Goal: Task Accomplishment & Management: Use online tool/utility

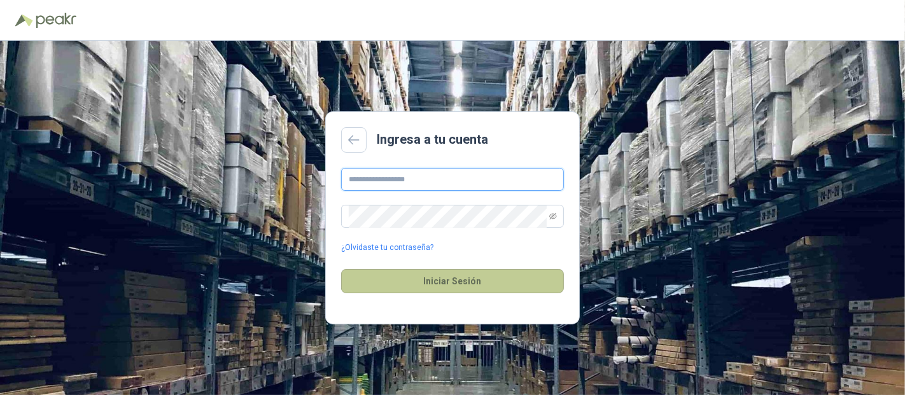
type input "**********"
click at [444, 286] on button "Iniciar Sesión" at bounding box center [452, 281] width 223 height 24
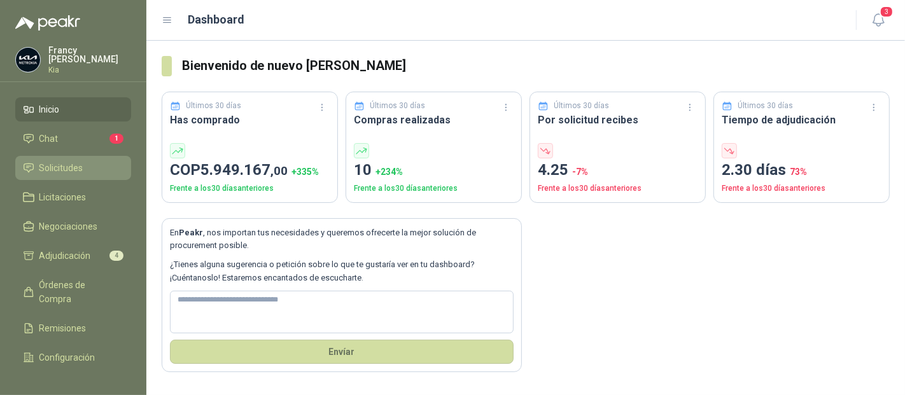
click at [64, 168] on span "Solicitudes" at bounding box center [61, 168] width 44 height 14
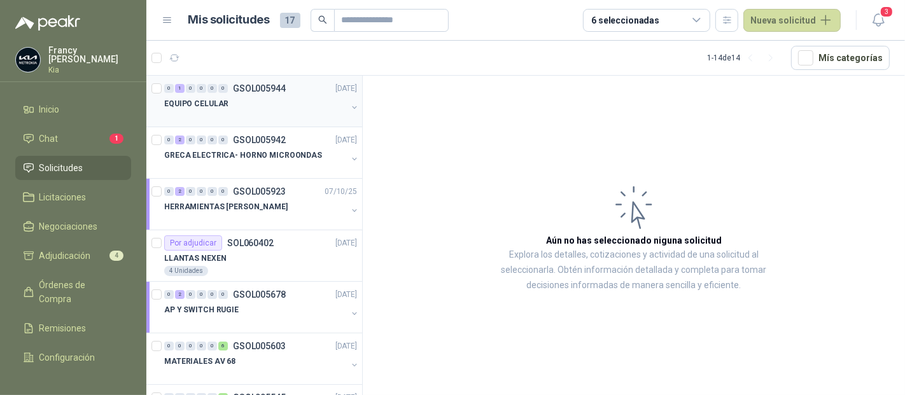
click at [252, 87] on p "GSOL005944" at bounding box center [259, 88] width 53 height 9
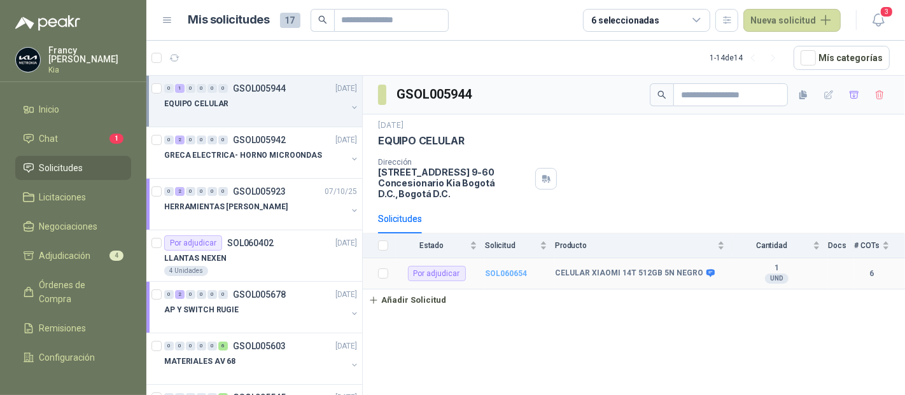
click at [498, 269] on b "SOL060654" at bounding box center [506, 273] width 42 height 9
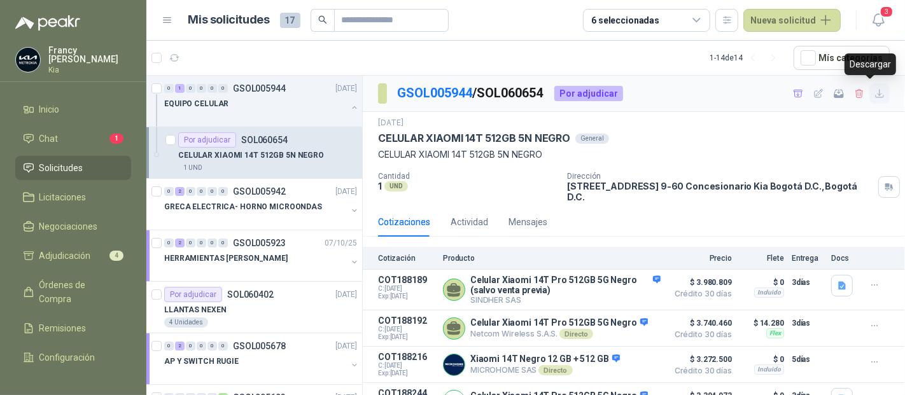
click at [874, 90] on icon "button" at bounding box center [879, 93] width 11 height 11
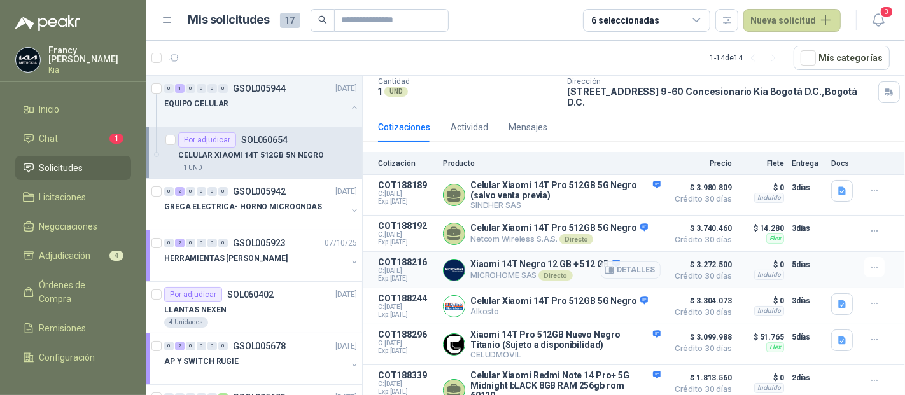
scroll to position [107, 0]
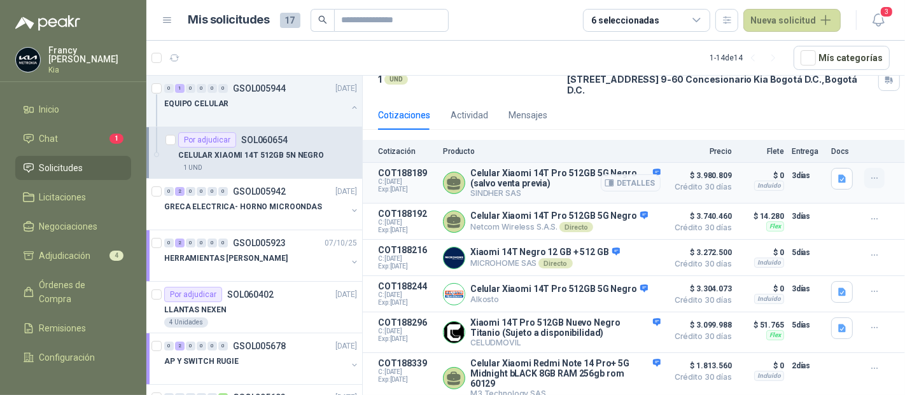
click at [869, 173] on icon "button" at bounding box center [874, 178] width 11 height 11
click at [839, 113] on button "Añadir" at bounding box center [849, 117] width 102 height 20
click at [869, 214] on icon "button" at bounding box center [874, 219] width 11 height 11
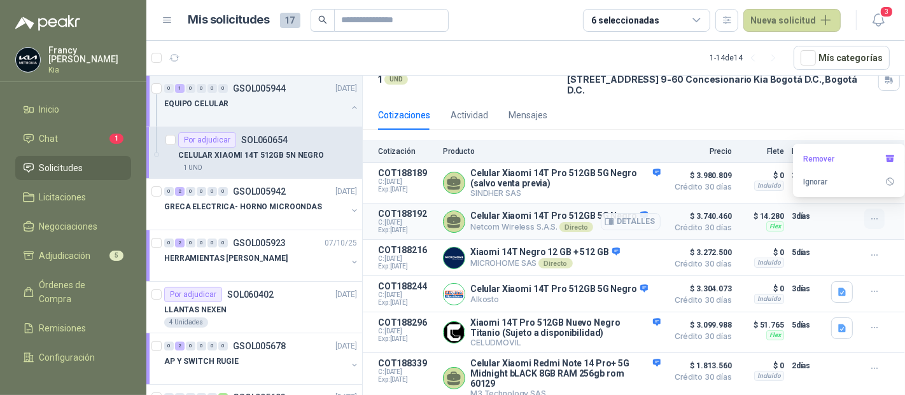
click at [869, 214] on icon "button" at bounding box center [874, 219] width 11 height 11
click at [866, 240] on article "COT188216 C: [DATE] Exp: [DATE] Xiaomi 14T Negro 12 GB + 512 GB MICROHOME SAS D…" at bounding box center [634, 258] width 542 height 36
click at [869, 214] on icon "button" at bounding box center [874, 219] width 11 height 11
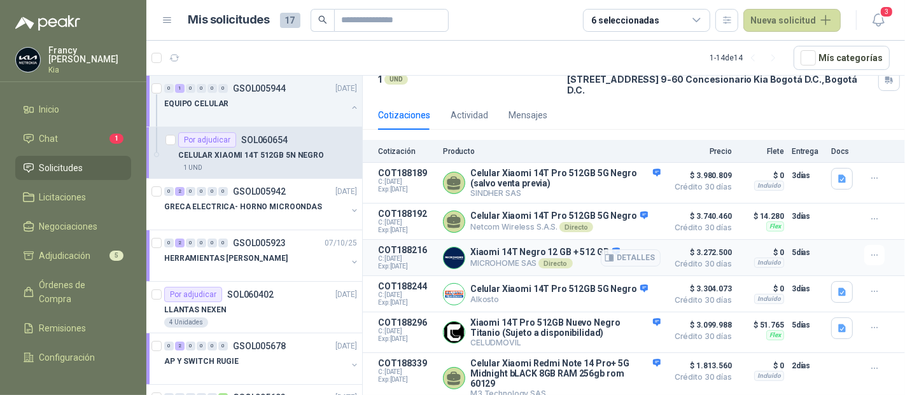
click at [861, 240] on article "COT188216 C: [DATE] Exp: [DATE] Xiaomi 14T Negro 12 GB + 512 GB MICROHOME SAS D…" at bounding box center [634, 258] width 542 height 36
click at [864, 282] on button "button" at bounding box center [874, 291] width 20 height 20
click at [869, 323] on icon "button" at bounding box center [874, 328] width 11 height 11
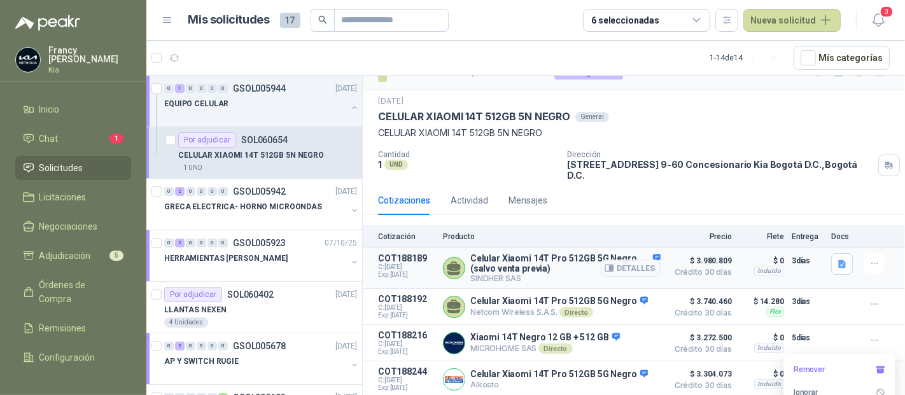
scroll to position [0, 0]
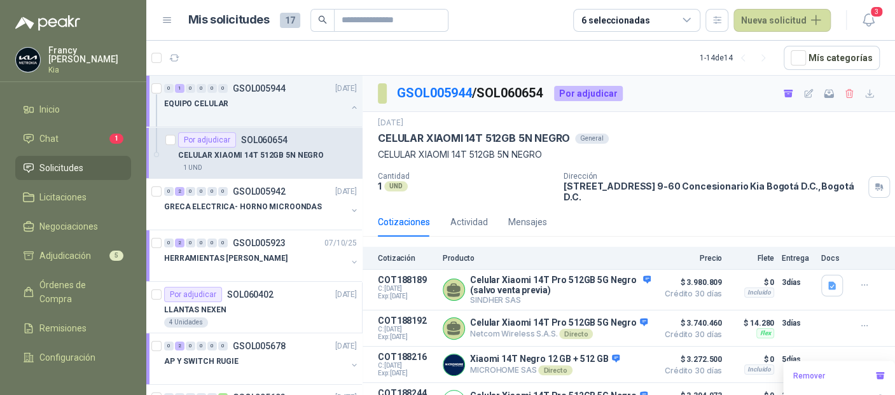
click at [514, 95] on p "GSOL005944 / SOL060654" at bounding box center [470, 93] width 147 height 20
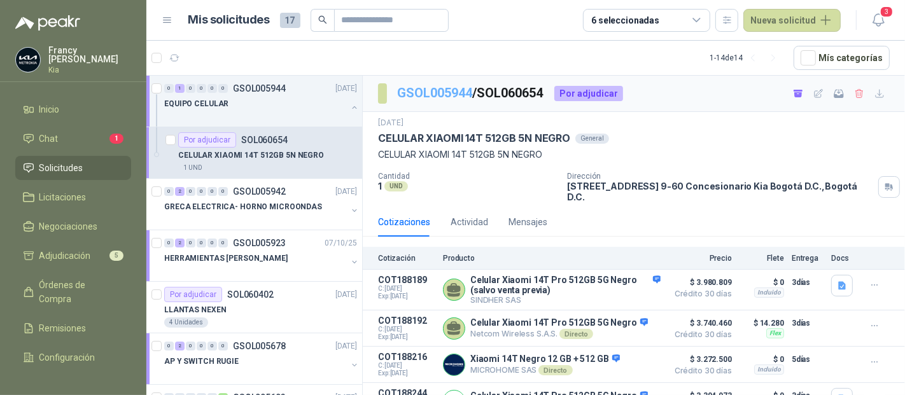
click at [433, 95] on link "GSOL005944" at bounding box center [434, 92] width 75 height 15
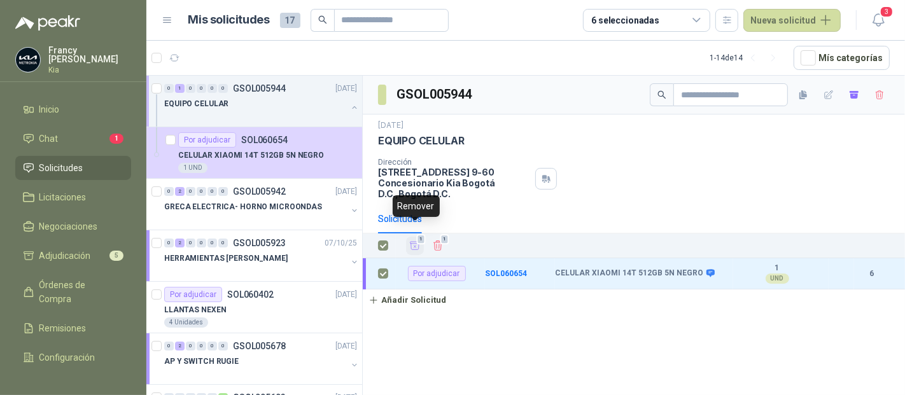
click at [415, 242] on icon "Añadir" at bounding box center [415, 246] width 10 height 8
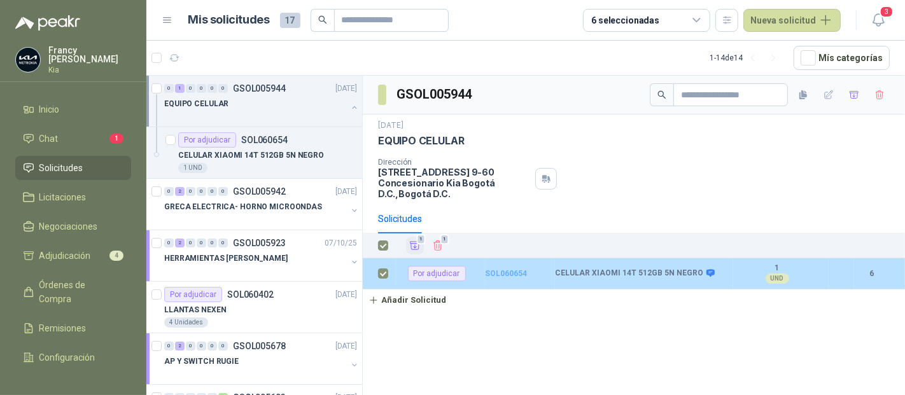
click at [514, 269] on b "SOL060654" at bounding box center [506, 273] width 42 height 9
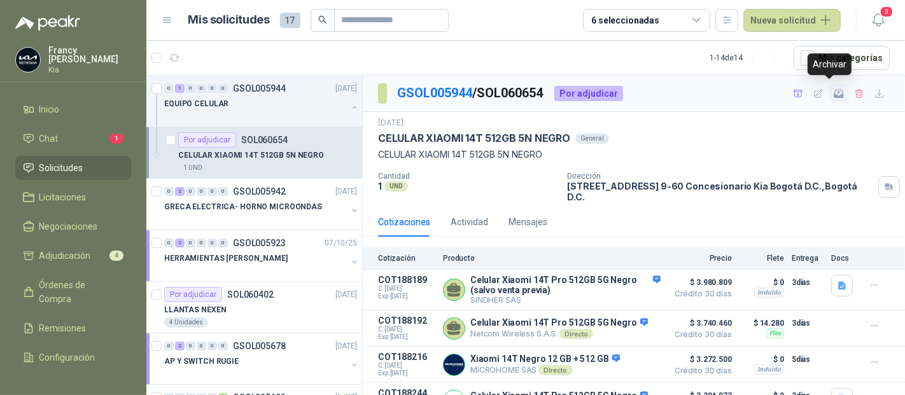
click at [833, 92] on icon "button" at bounding box center [838, 93] width 11 height 11
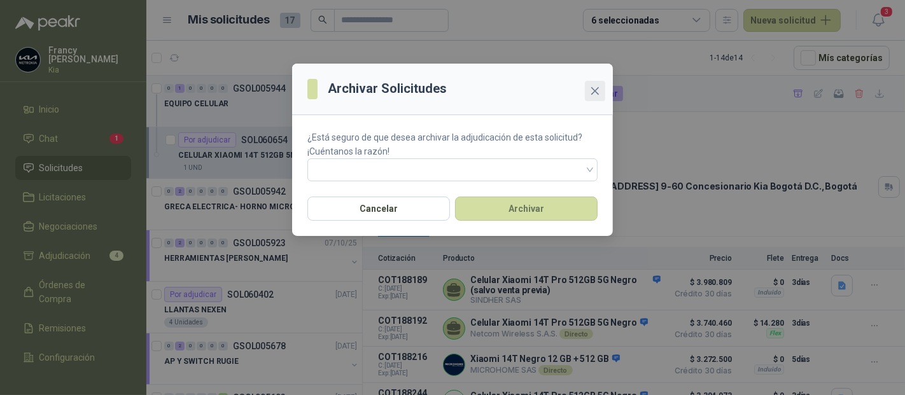
click at [588, 91] on span "Close" at bounding box center [595, 91] width 20 height 10
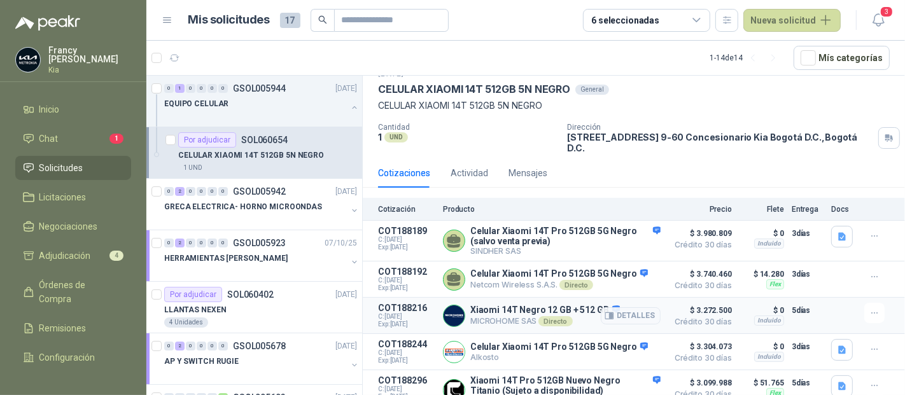
scroll to position [71, 0]
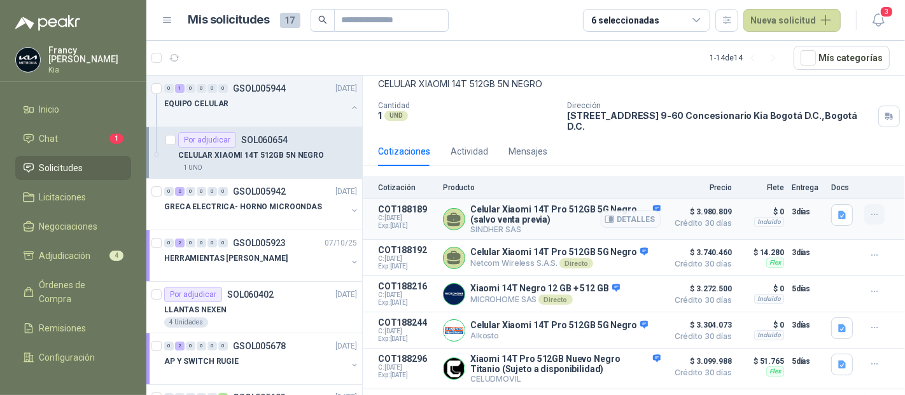
click at [871, 214] on icon "button" at bounding box center [874, 214] width 6 height 1
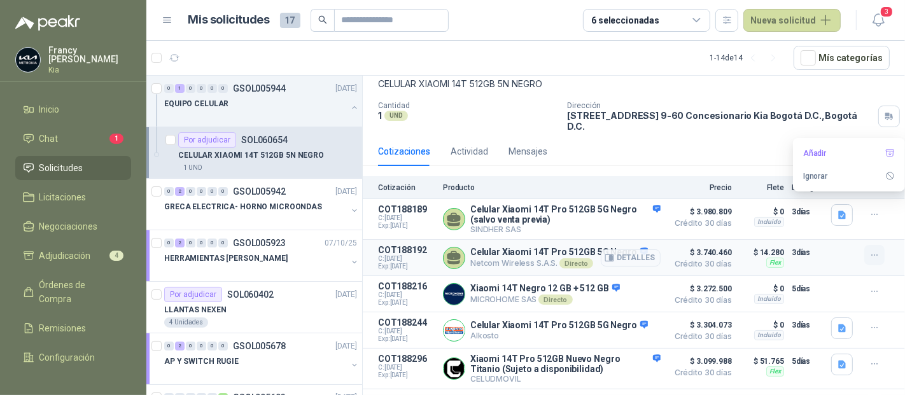
click at [864, 252] on button "button" at bounding box center [874, 255] width 20 height 20
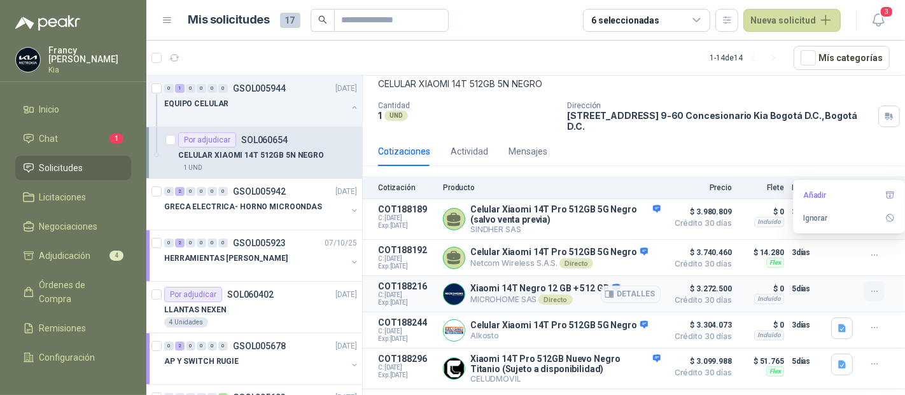
click at [869, 286] on icon "button" at bounding box center [874, 291] width 11 height 11
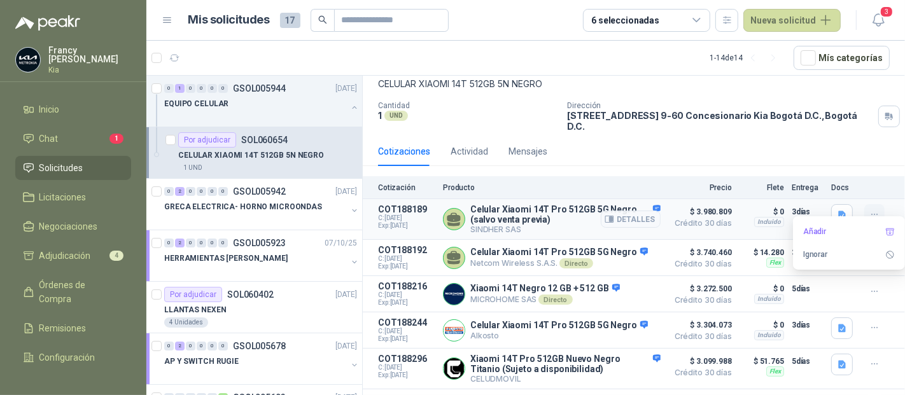
click at [869, 209] on icon "button" at bounding box center [874, 214] width 11 height 11
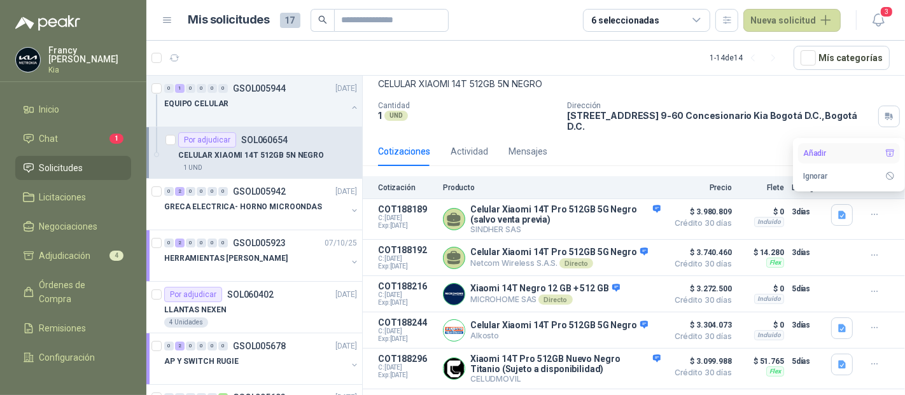
click at [814, 151] on button "Añadir" at bounding box center [849, 153] width 102 height 20
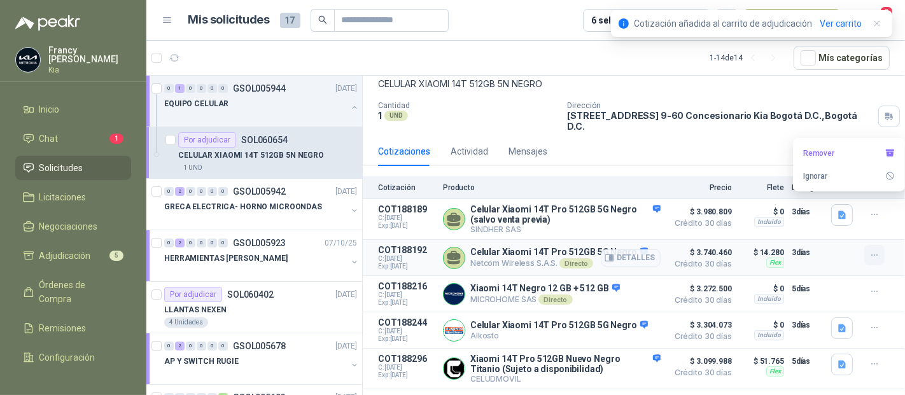
click at [869, 250] on icon "button" at bounding box center [874, 255] width 11 height 11
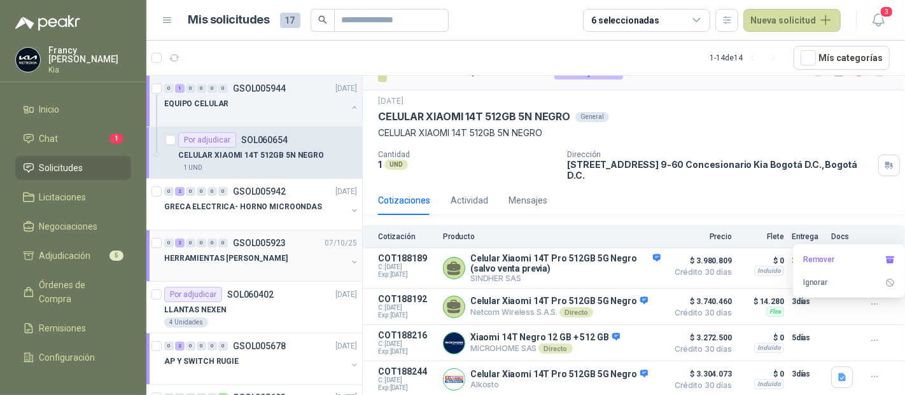
scroll to position [0, 0]
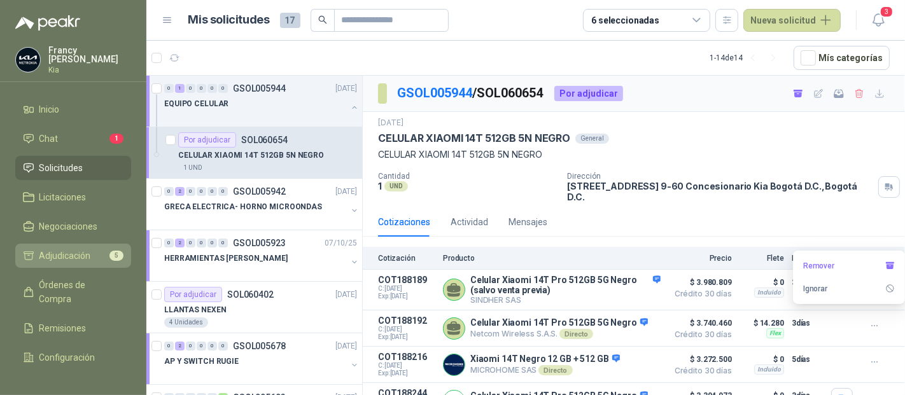
click at [65, 257] on span "Adjudicación" at bounding box center [65, 256] width 52 height 14
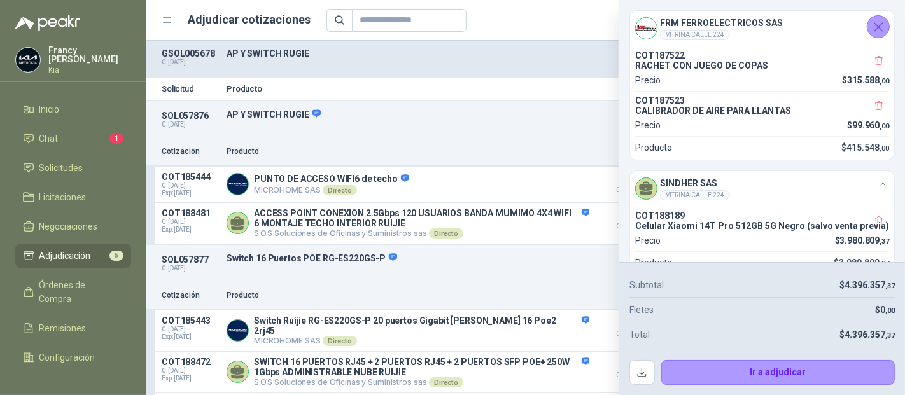
click at [877, 25] on icon "Cerrar" at bounding box center [878, 27] width 8 height 8
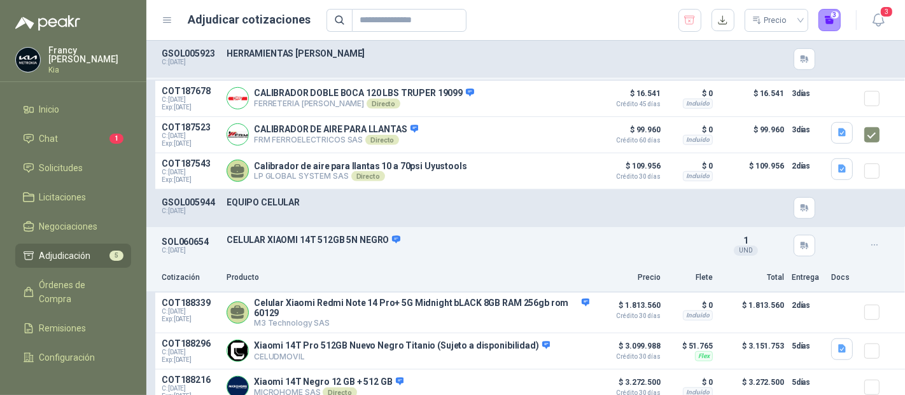
scroll to position [755, 0]
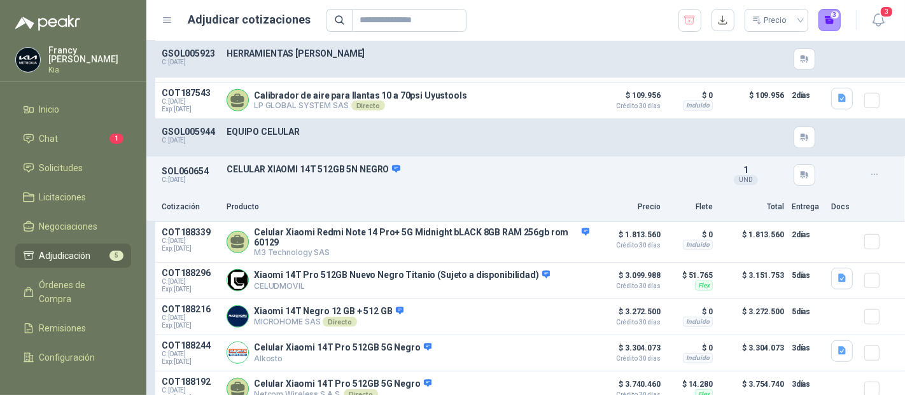
click at [872, 175] on button "button" at bounding box center [874, 175] width 20 height 20
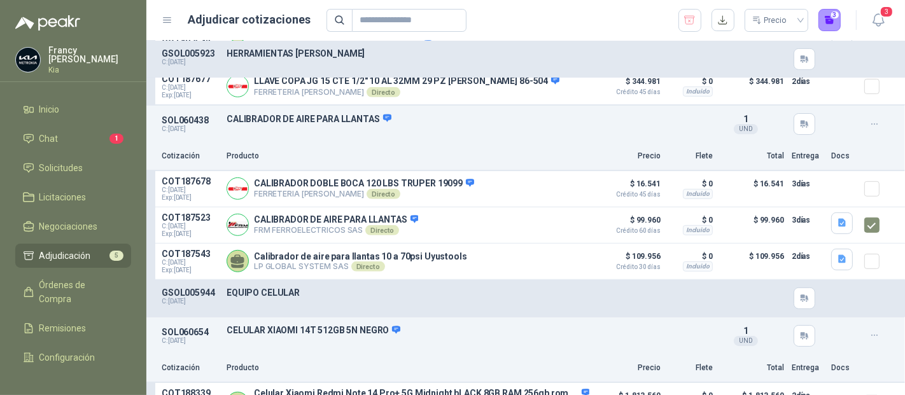
scroll to position [524, 0]
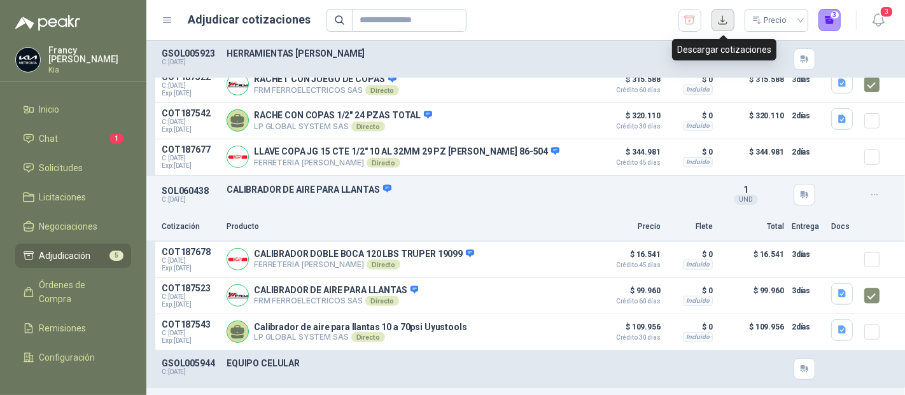
click at [721, 16] on button "button" at bounding box center [722, 20] width 23 height 23
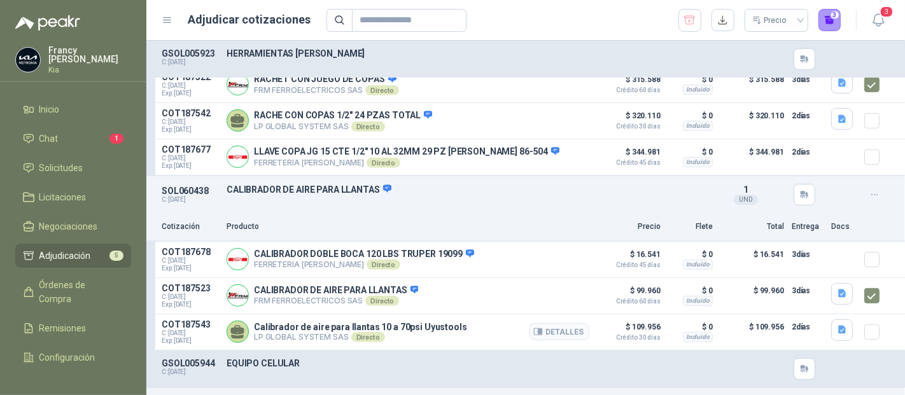
scroll to position [241, 0]
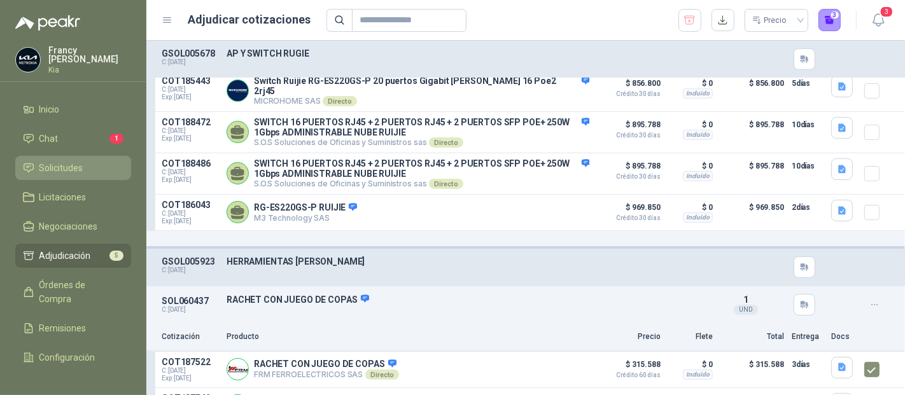
click at [67, 164] on span "Solicitudes" at bounding box center [61, 168] width 44 height 14
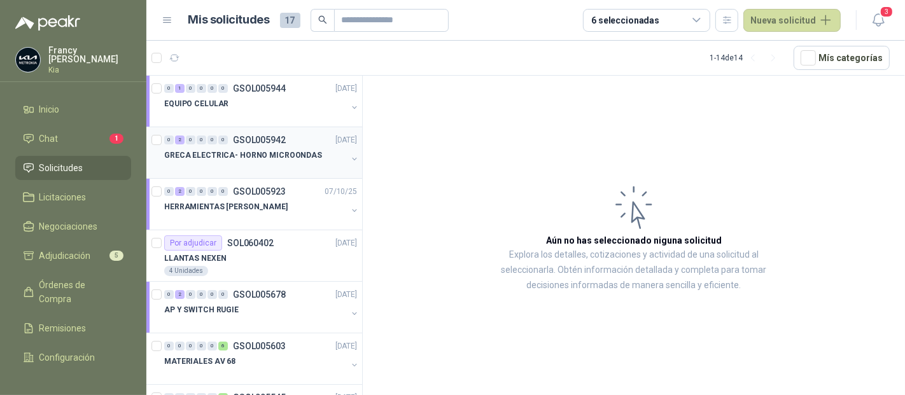
click at [260, 135] on p "GSOL005942" at bounding box center [259, 139] width 53 height 9
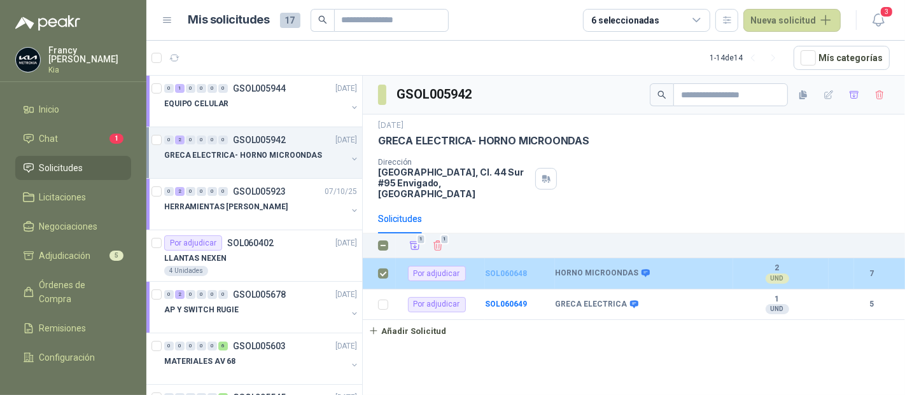
click at [495, 269] on b "SOL060648" at bounding box center [506, 273] width 42 height 9
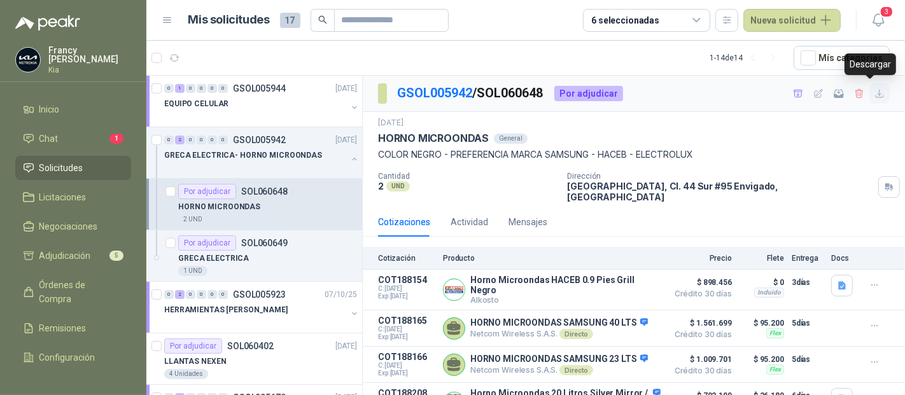
click at [874, 90] on icon "button" at bounding box center [879, 93] width 11 height 11
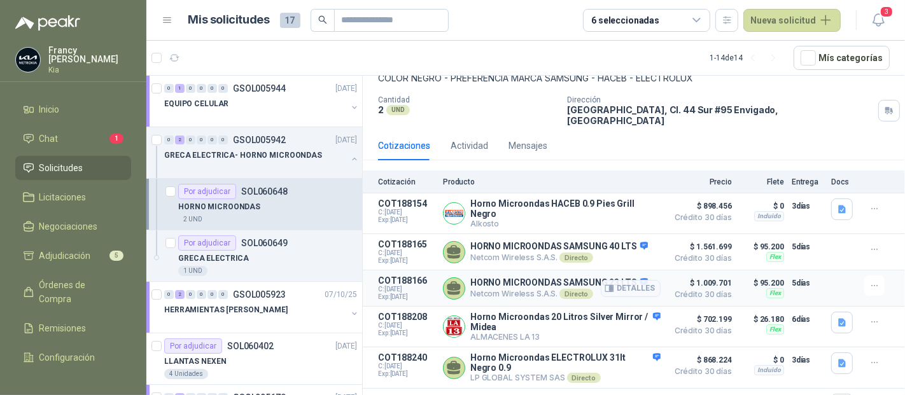
scroll to position [2, 0]
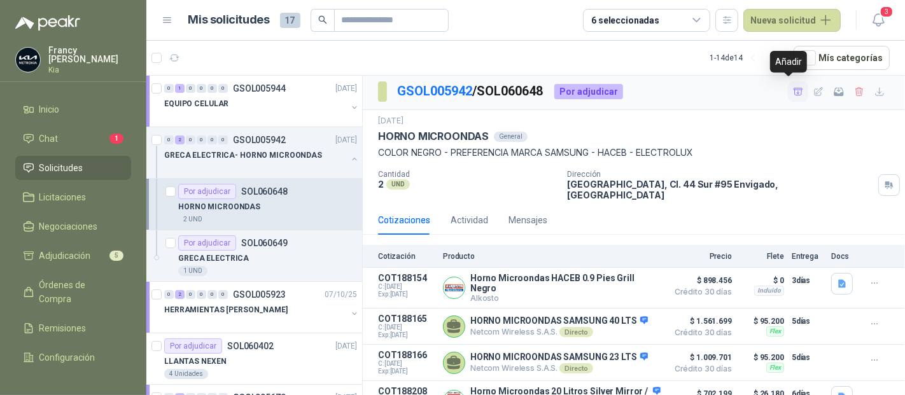
click at [793, 92] on icon "button" at bounding box center [798, 92] width 11 height 11
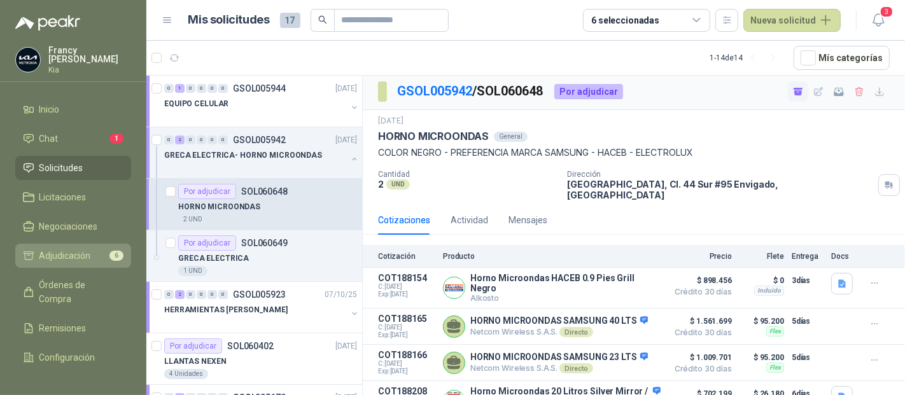
click at [73, 257] on span "Adjudicación" at bounding box center [65, 256] width 52 height 14
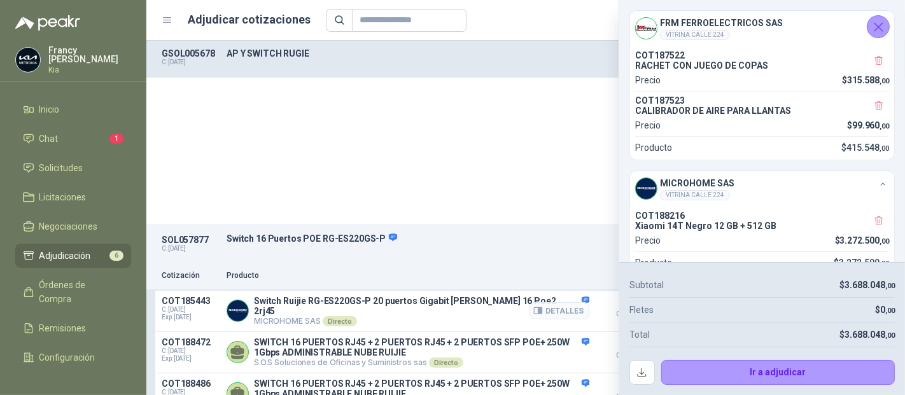
scroll to position [353, 0]
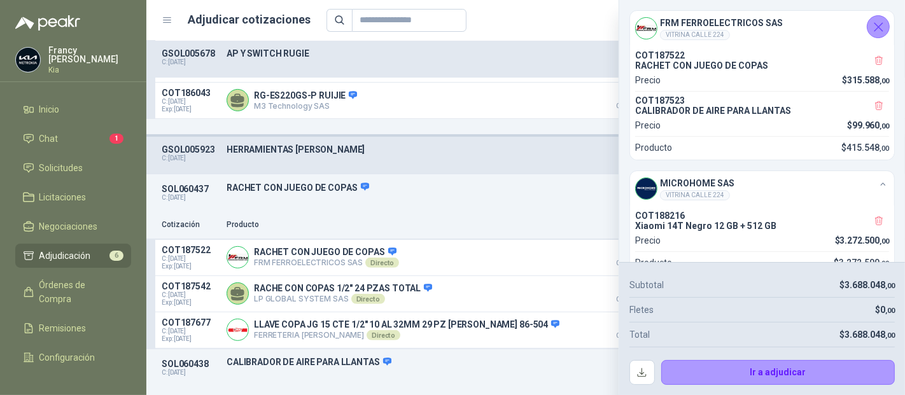
click at [875, 28] on icon "Cerrar" at bounding box center [878, 27] width 16 height 16
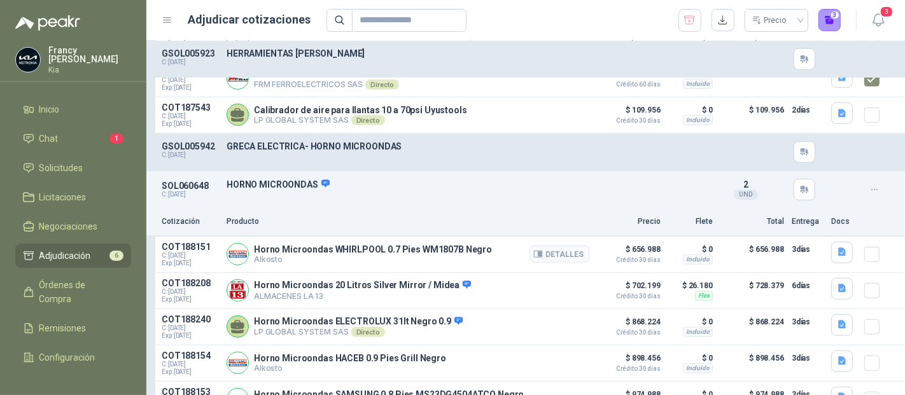
scroll to position [812, 0]
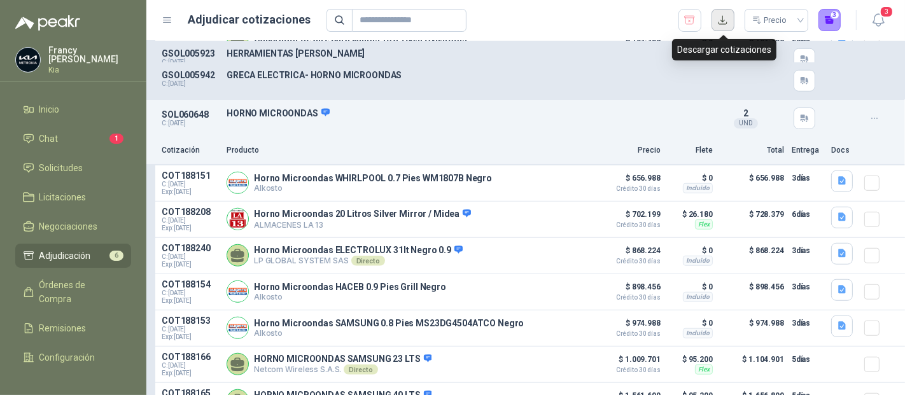
click at [718, 15] on button "button" at bounding box center [722, 20] width 23 height 23
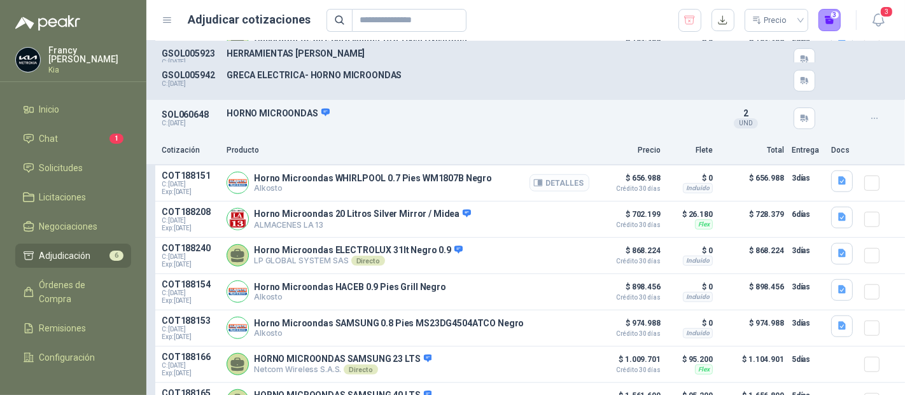
click at [560, 181] on button "Detalles" at bounding box center [559, 182] width 60 height 17
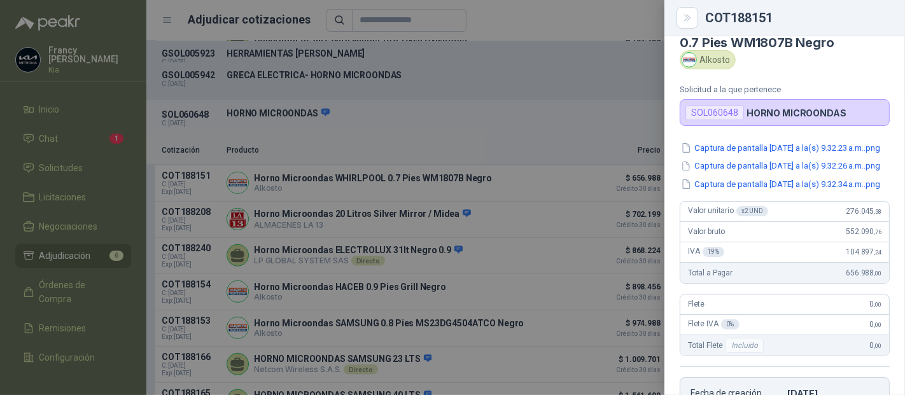
scroll to position [0, 0]
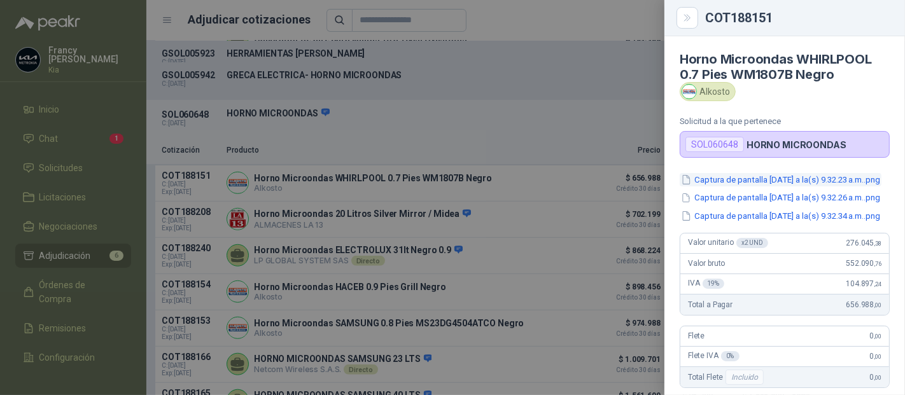
click at [760, 179] on button "Captura de pantalla [DATE] a la(s) 9.32.23 a.m..png" at bounding box center [780, 179] width 202 height 13
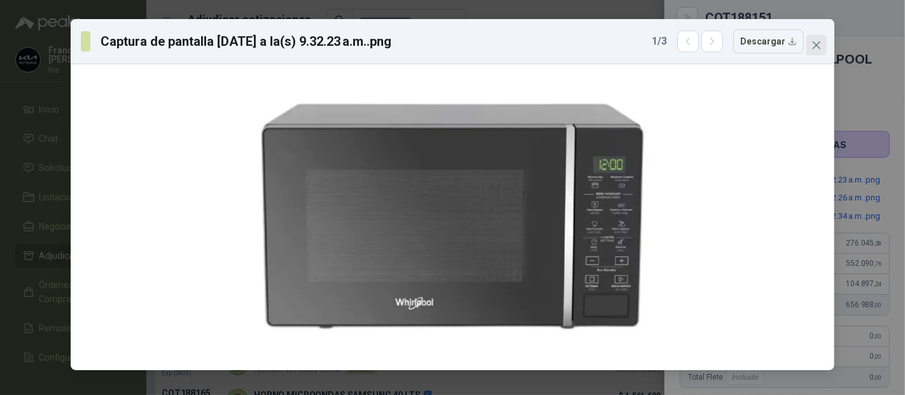
click at [810, 50] on button "Close" at bounding box center [816, 45] width 20 height 20
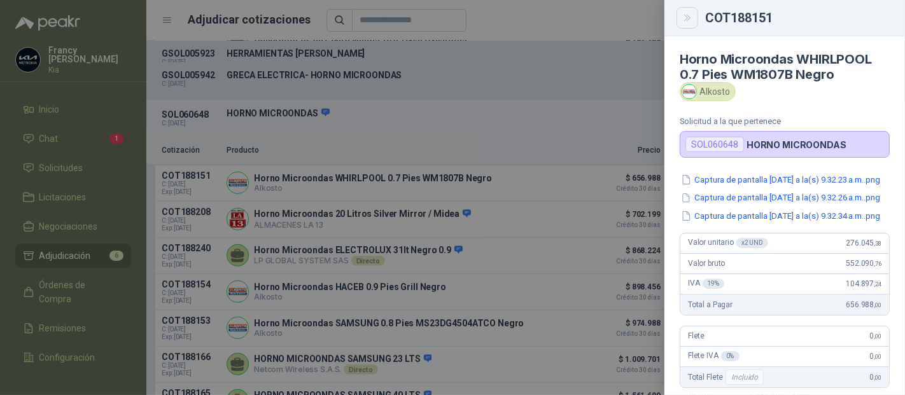
click at [683, 17] on icon "Close" at bounding box center [687, 18] width 11 height 11
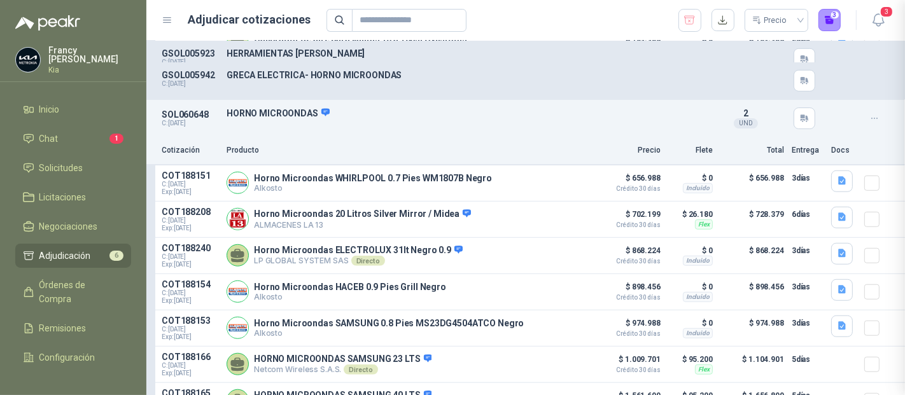
scroll to position [315, 0]
click at [543, 181] on button "Detalles" at bounding box center [559, 182] width 60 height 17
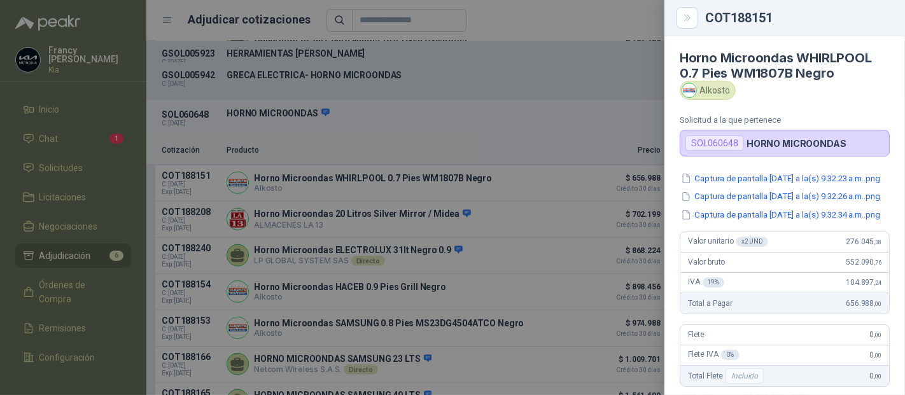
scroll to position [0, 0]
click at [690, 15] on icon "Close" at bounding box center [687, 18] width 11 height 11
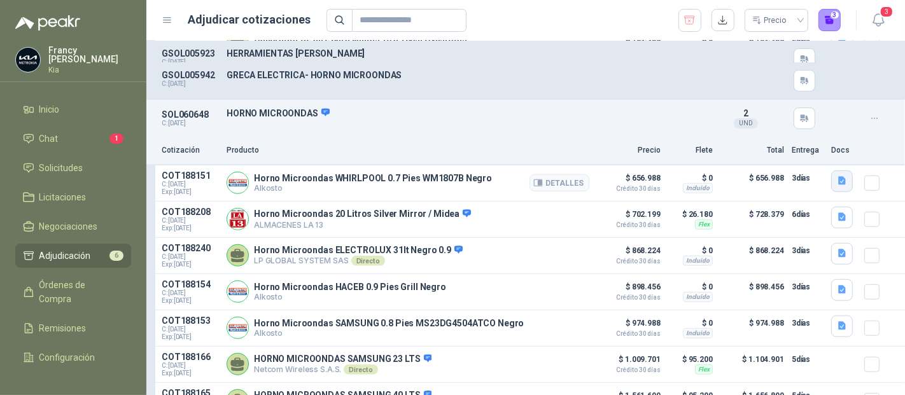
click at [838, 180] on icon "button" at bounding box center [842, 181] width 8 height 8
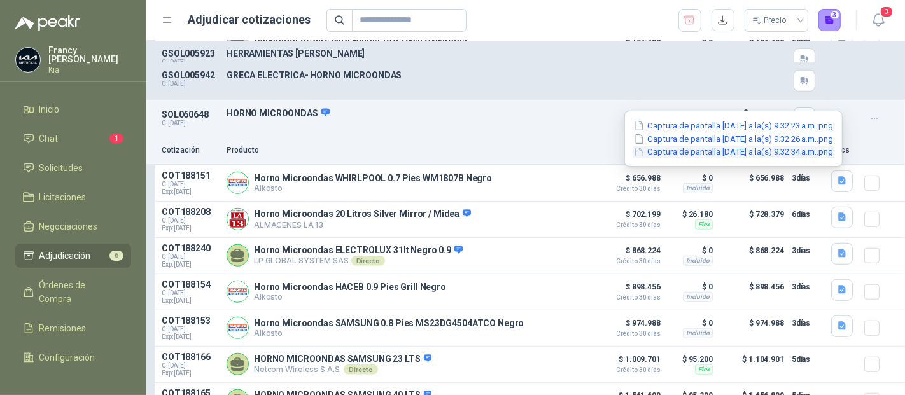
click at [768, 153] on button "Captura de pantalla [DATE] a la(s) 9.32.34 a.m..png" at bounding box center [733, 152] width 202 height 13
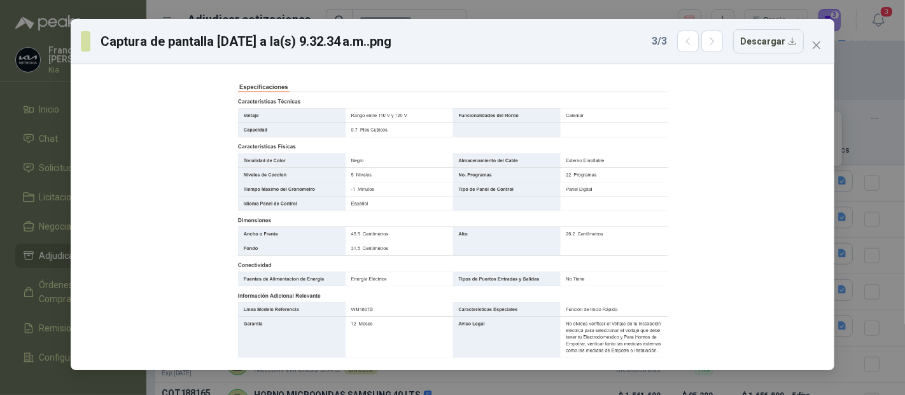
click at [817, 50] on icon "close" at bounding box center [816, 45] width 10 height 10
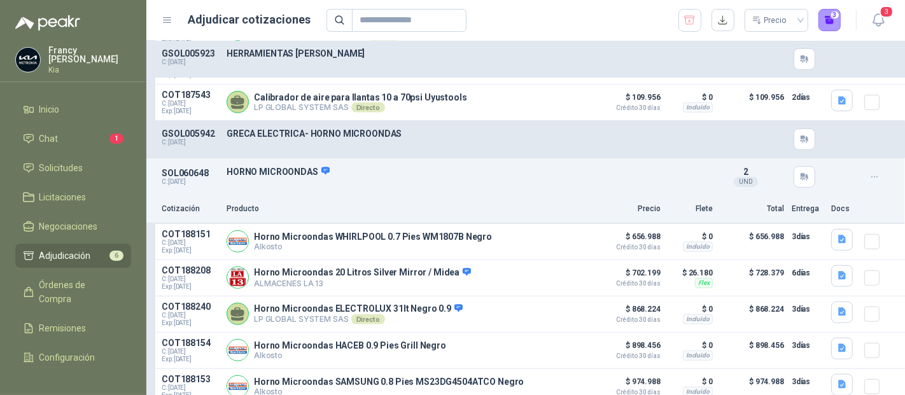
scroll to position [812, 0]
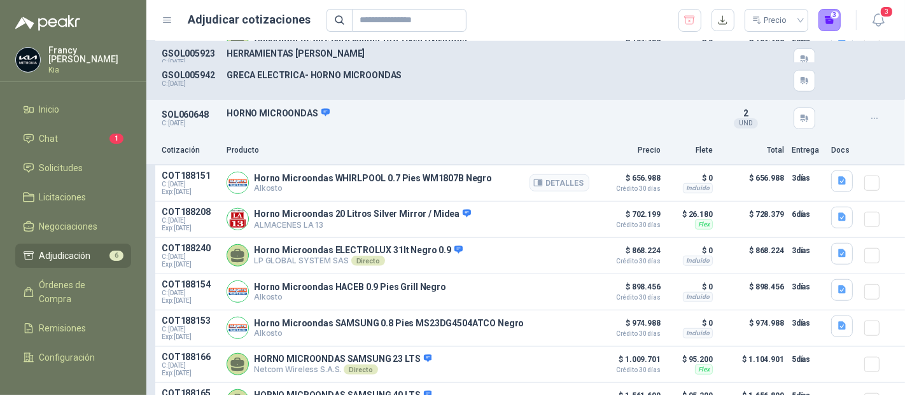
click at [761, 177] on p "$ 656.988" at bounding box center [752, 182] width 64 height 25
click at [552, 257] on button "Detalles" at bounding box center [559, 255] width 60 height 17
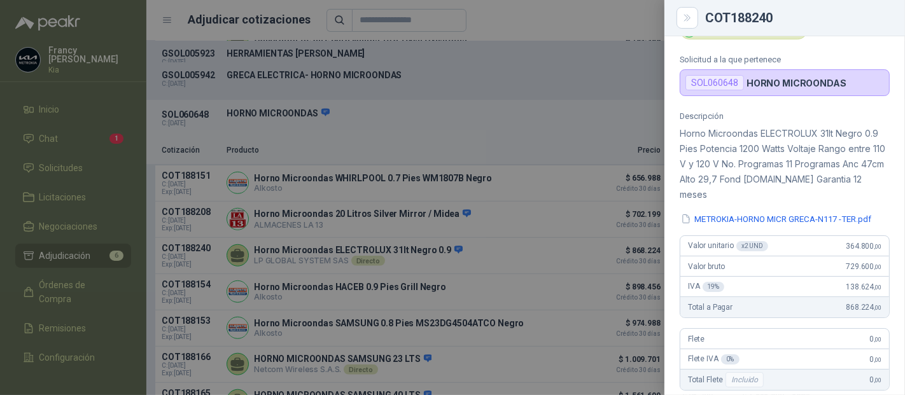
scroll to position [54, 0]
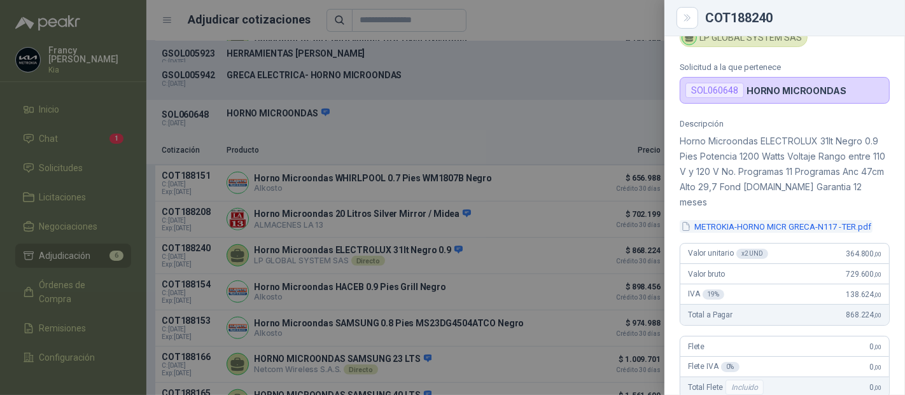
click at [767, 220] on button "METROKIA-HORNO MICR GRECA-N117 -TER.pdf" at bounding box center [775, 226] width 193 height 13
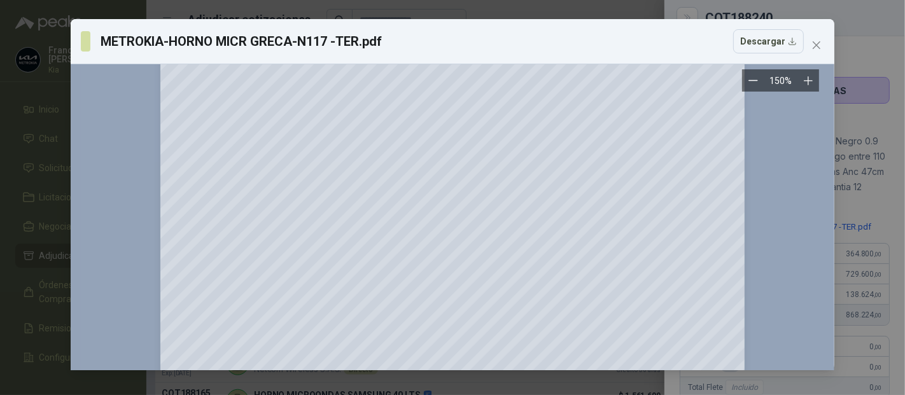
scroll to position [212, 0]
click at [777, 41] on button "Descargar" at bounding box center [768, 41] width 71 height 24
click at [812, 45] on icon "close" at bounding box center [816, 45] width 10 height 10
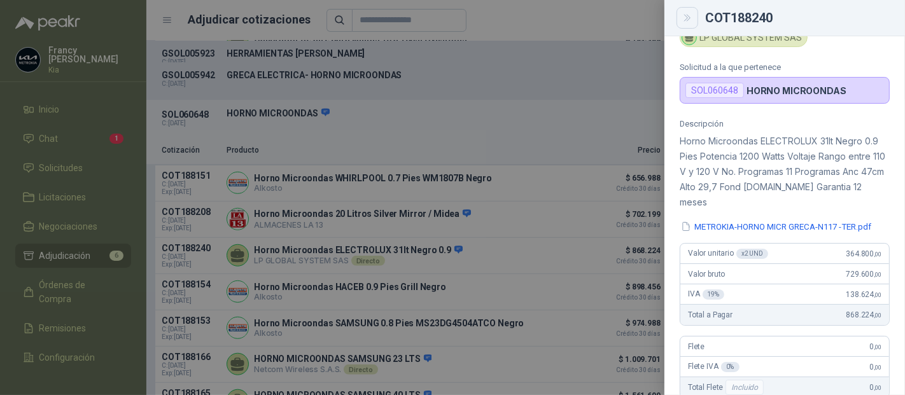
click at [690, 11] on button "Close" at bounding box center [687, 18] width 22 height 22
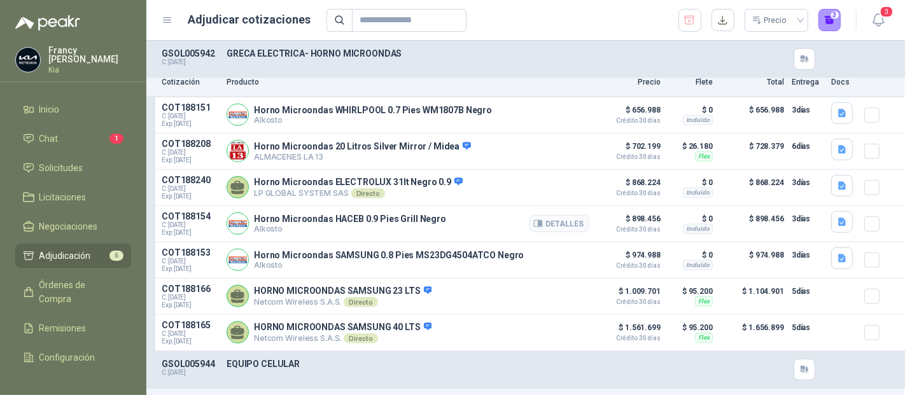
scroll to position [883, 0]
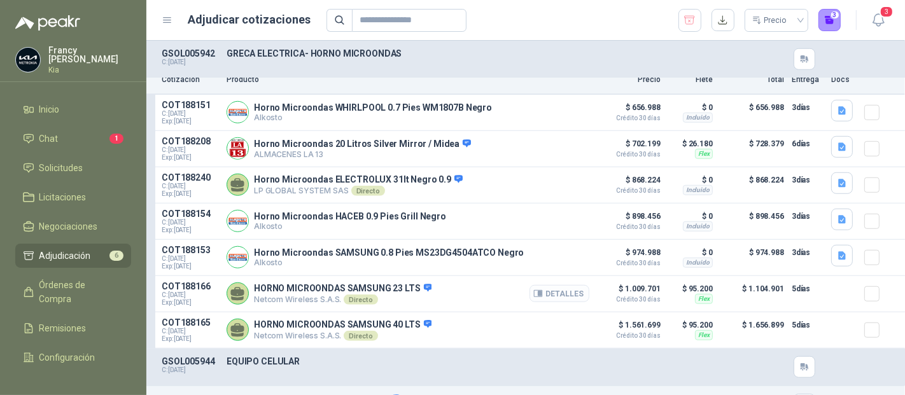
click at [549, 292] on button "Detalles" at bounding box center [559, 293] width 60 height 17
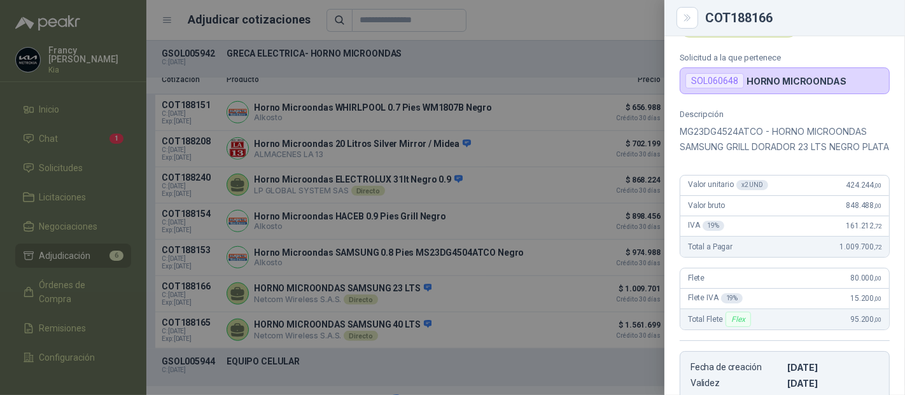
scroll to position [0, 0]
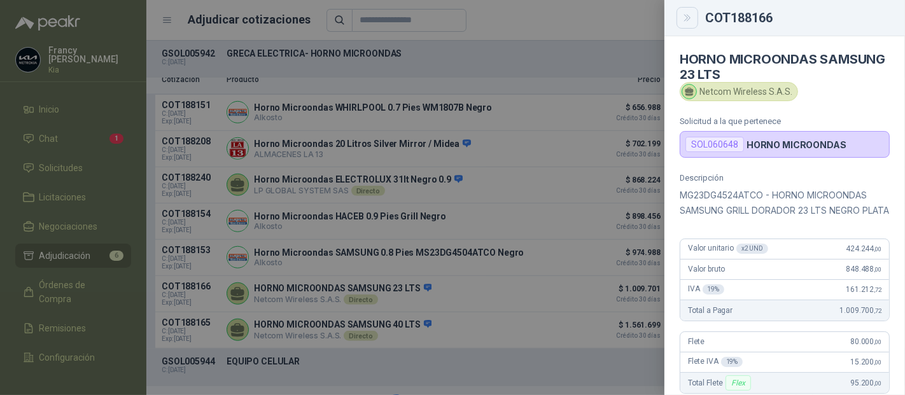
click at [687, 19] on icon "Close" at bounding box center [687, 18] width 11 height 11
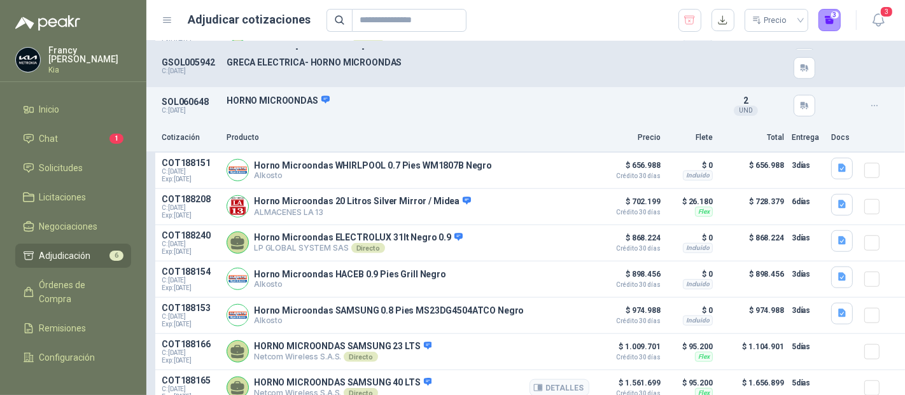
scroll to position [812, 0]
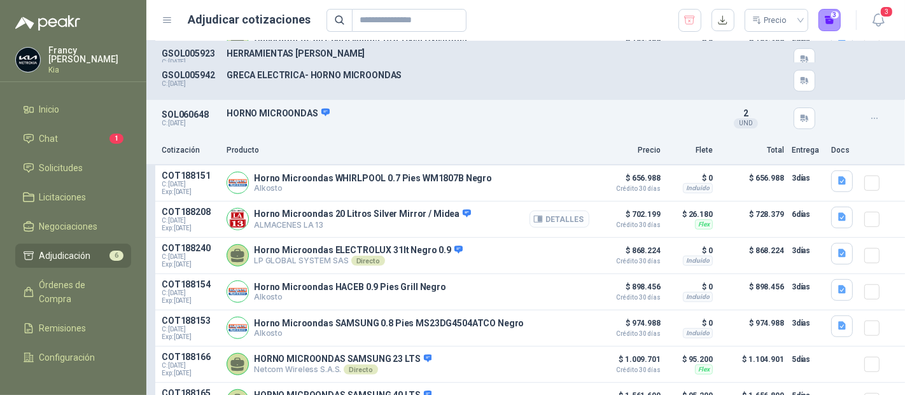
click at [538, 219] on button "Detalles" at bounding box center [559, 219] width 60 height 17
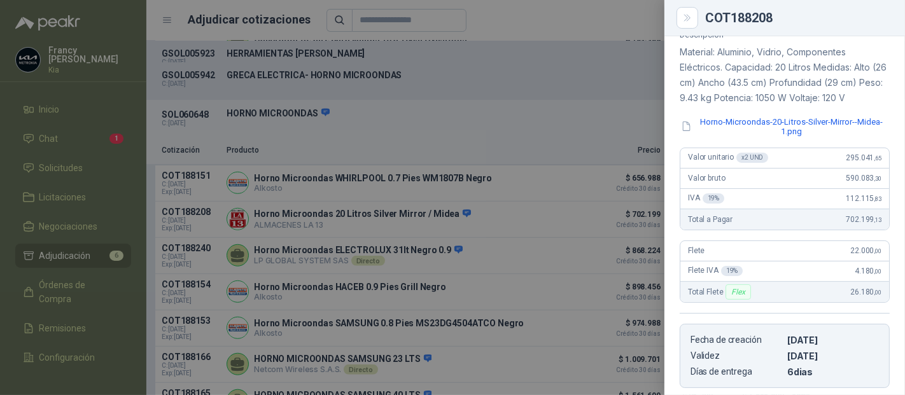
scroll to position [134, 0]
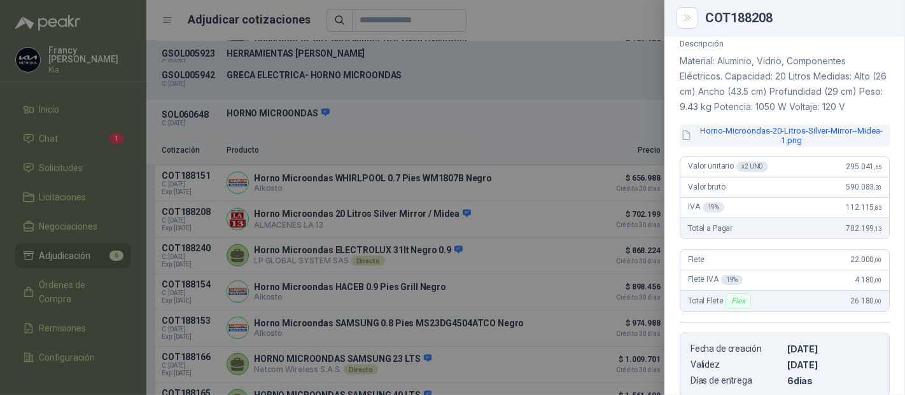
click at [763, 128] on button "Horno-Microondas-20-Litros-Silver-Mirror--Midea-1.png" at bounding box center [784, 136] width 210 height 22
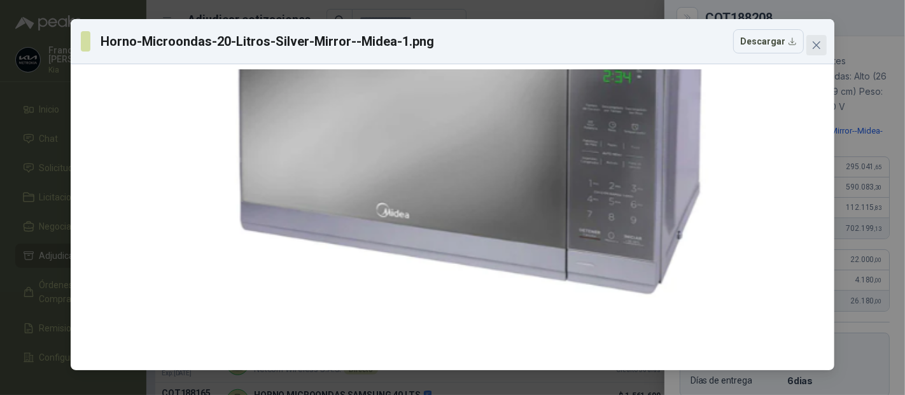
click at [821, 44] on icon "close" at bounding box center [816, 45] width 10 height 10
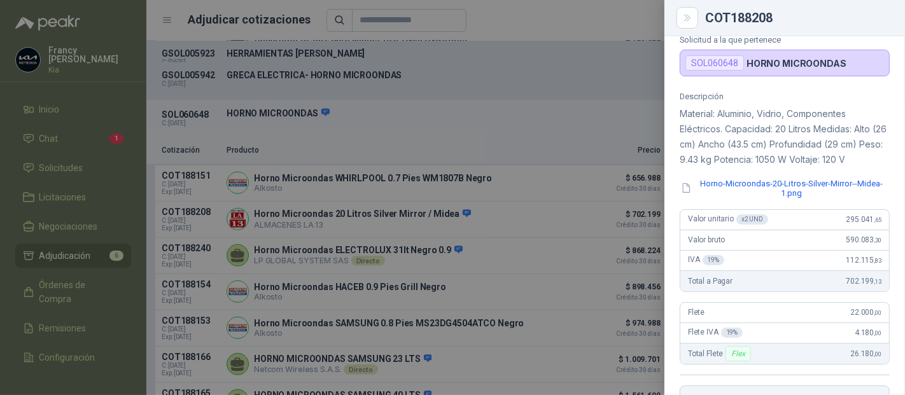
scroll to position [64, 0]
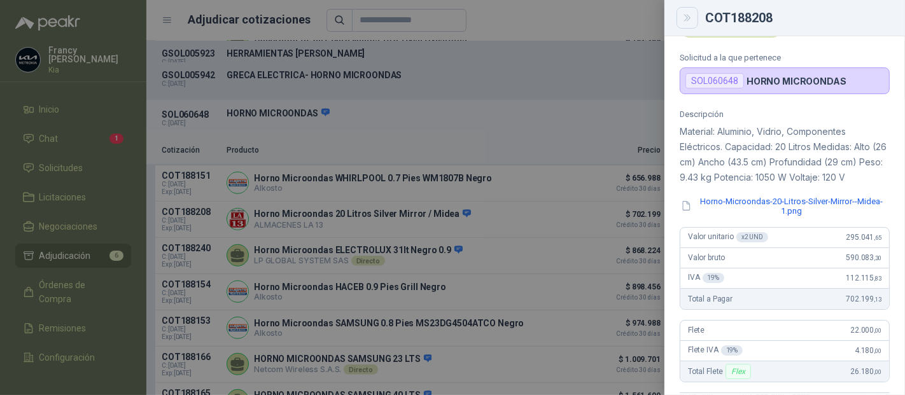
click at [686, 14] on icon "Close" at bounding box center [687, 18] width 11 height 11
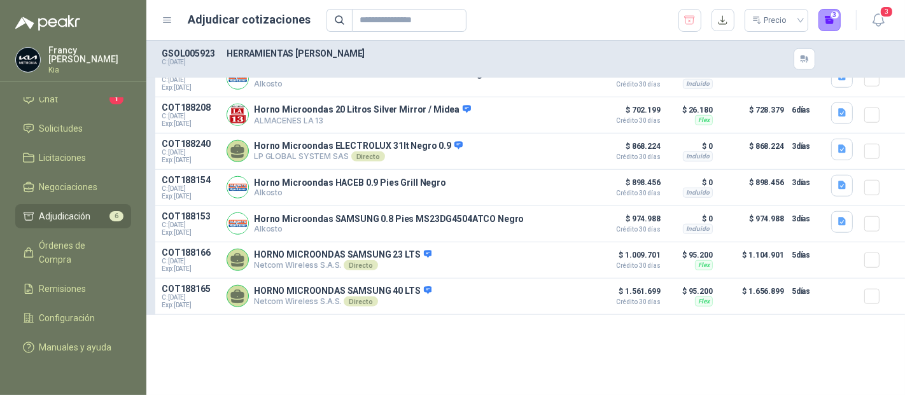
scroll to position [741, 0]
